Goal: Task Accomplishment & Management: Manage account settings

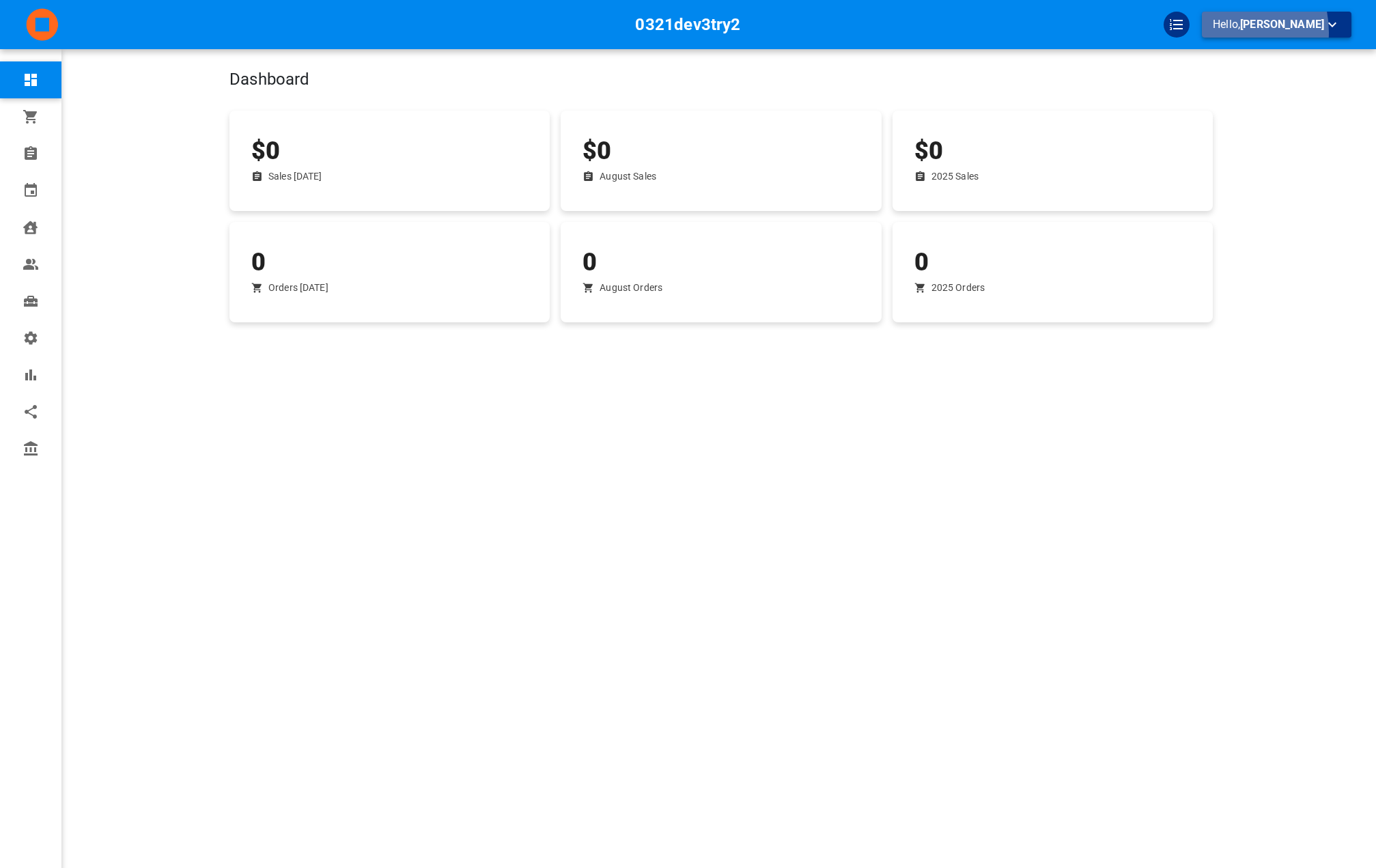
click at [1246, 32] on p "Hello, Omar Tahir" at bounding box center [1276, 25] width 128 height 17
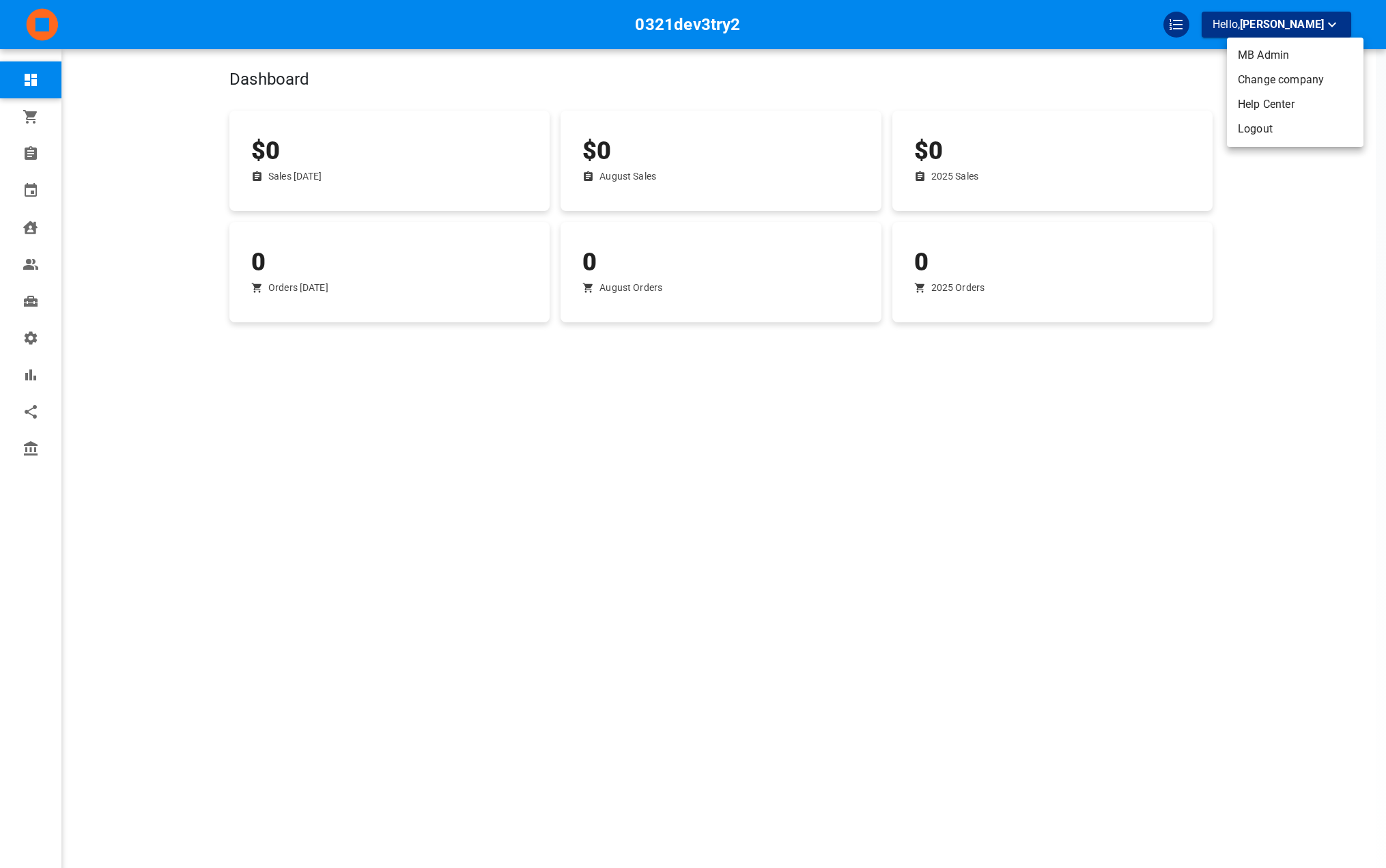
click at [1249, 129] on li "Logout" at bounding box center [1296, 128] width 137 height 25
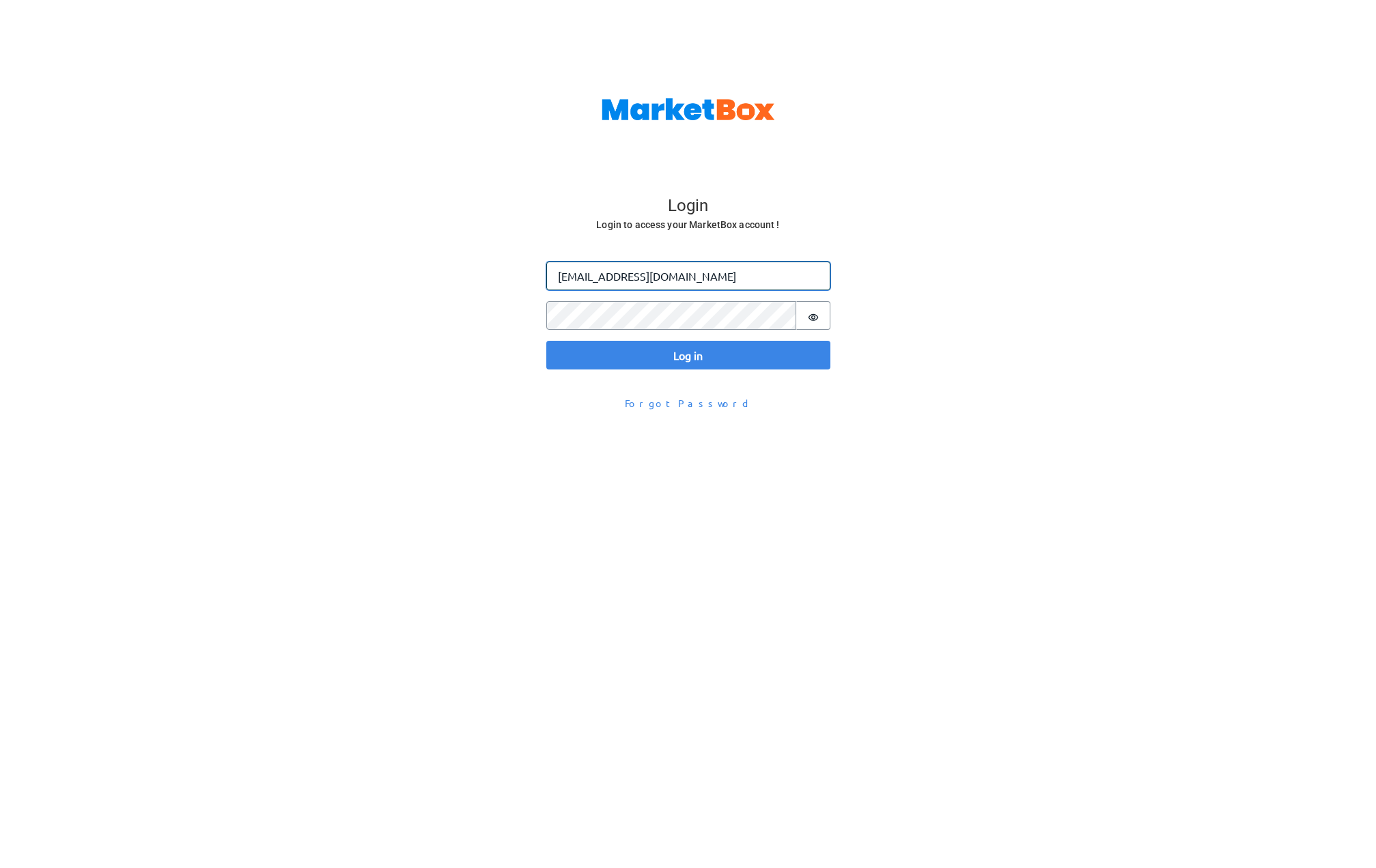
click at [585, 267] on input "[EMAIL_ADDRESS][DOMAIN_NAME]" at bounding box center [688, 276] width 284 height 29
type input "[PERSON_NAME][EMAIL_ADDRESS][DOMAIN_NAME]"
click at [546, 341] on button "Log in" at bounding box center [688, 355] width 284 height 29
